Goal: Transaction & Acquisition: Purchase product/service

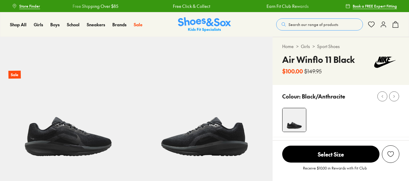
select select "*"
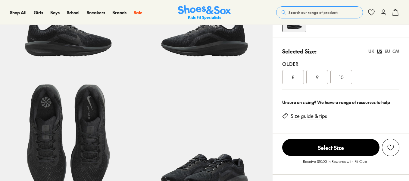
scroll to position [90, 0]
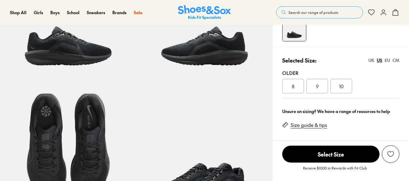
click at [373, 60] on div "UK" at bounding box center [372, 60] width 6 height 6
click at [378, 60] on div "US" at bounding box center [379, 60] width 5 height 6
click at [388, 60] on div "EU" at bounding box center [387, 60] width 5 height 6
click at [397, 58] on div "CM" at bounding box center [396, 60] width 7 height 6
click at [382, 60] on div "US" at bounding box center [379, 60] width 5 height 6
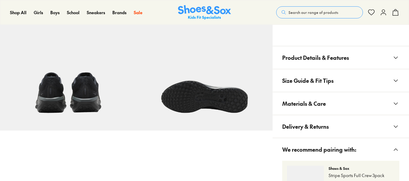
scroll to position [332, 0]
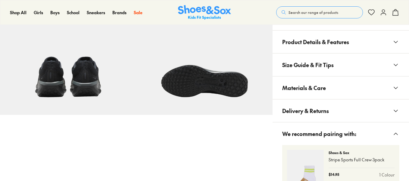
click at [356, 69] on button "Size Guide & Fit Tips" at bounding box center [341, 64] width 137 height 23
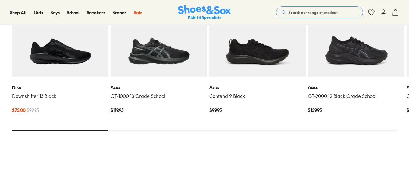
scroll to position [754, 0]
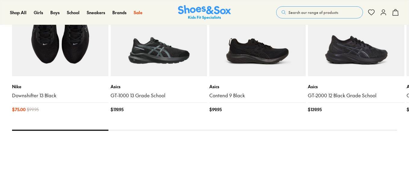
click at [39, 96] on link "Downshifter 13 Black" at bounding box center [60, 95] width 96 height 7
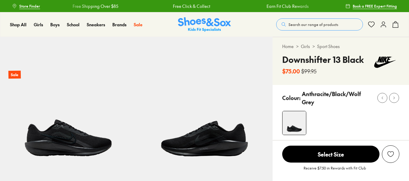
select select "*"
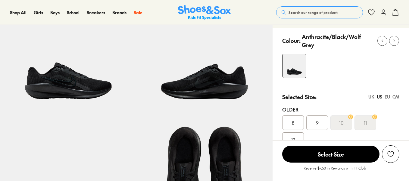
scroll to position [30, 0]
